Goal: Navigation & Orientation: Find specific page/section

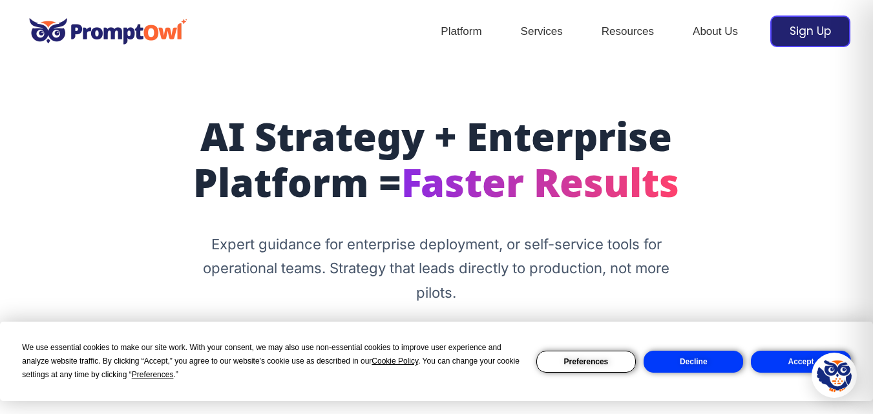
click at [705, 361] on button "Decline" at bounding box center [692, 362] width 99 height 22
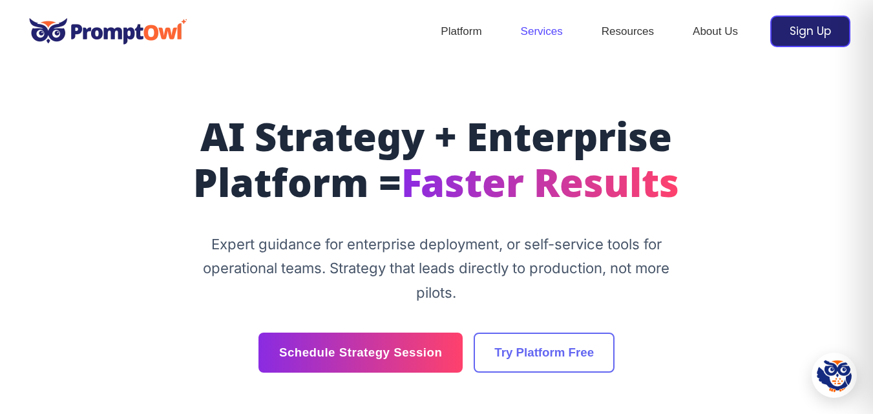
click at [547, 33] on link "Services" at bounding box center [541, 31] width 81 height 45
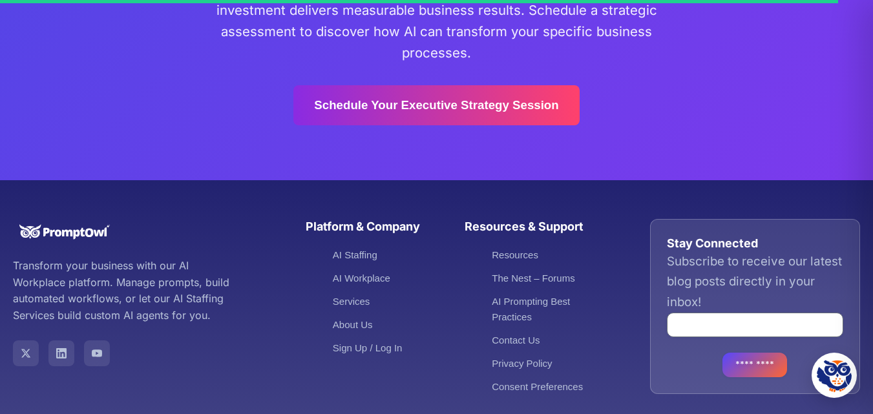
scroll to position [3065, 0]
